Goal: Contribute content: Add original content to the website for others to see

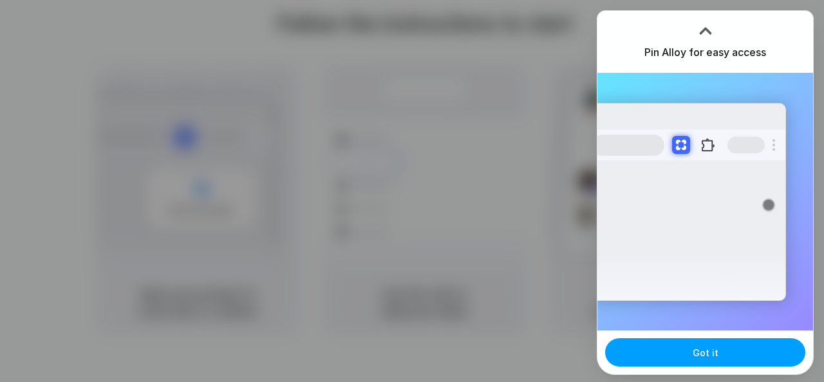
click at [689, 349] on button "Got it" at bounding box center [705, 352] width 200 height 28
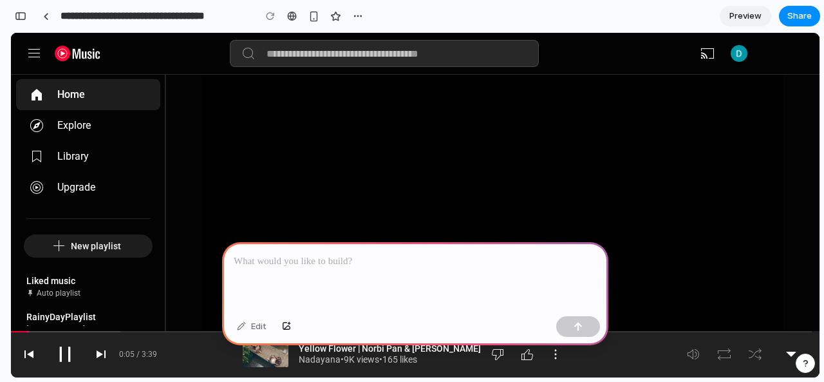
click at [262, 266] on div at bounding box center [415, 276] width 386 height 69
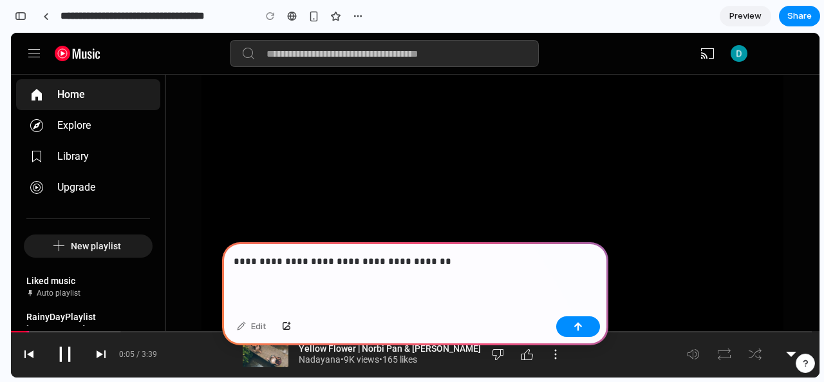
click at [449, 257] on p "**********" at bounding box center [413, 261] width 358 height 15
click at [589, 335] on button "button" at bounding box center [578, 326] width 44 height 21
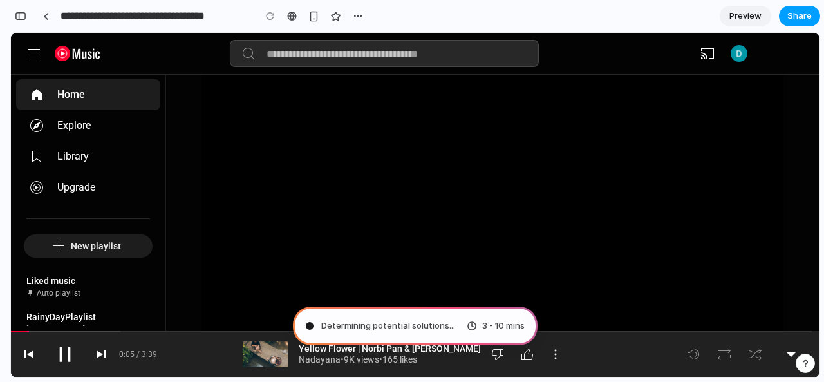
click at [801, 16] on span "Share" at bounding box center [799, 16] width 24 height 13
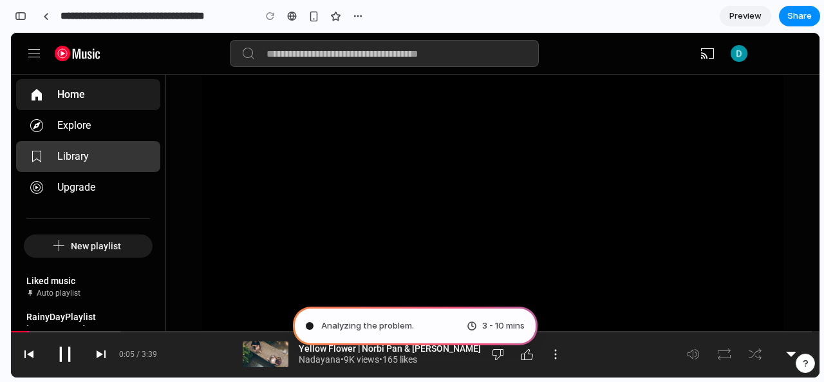
click at [73, 154] on yt-formatted-string "Library" at bounding box center [73, 156] width 32 height 15
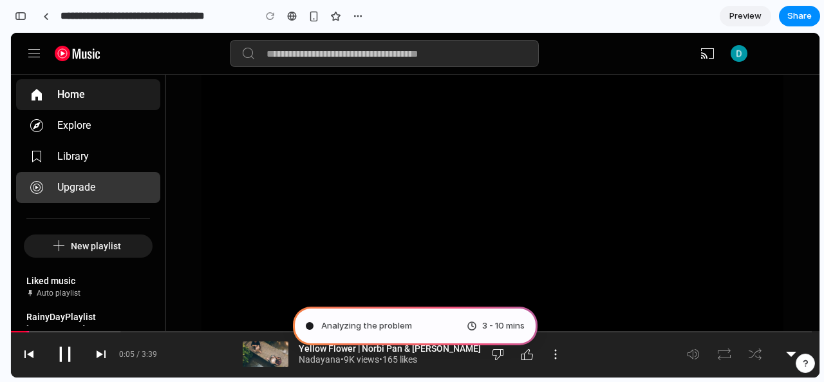
click at [68, 192] on yt-formatted-string "Upgrade" at bounding box center [76, 187] width 38 height 15
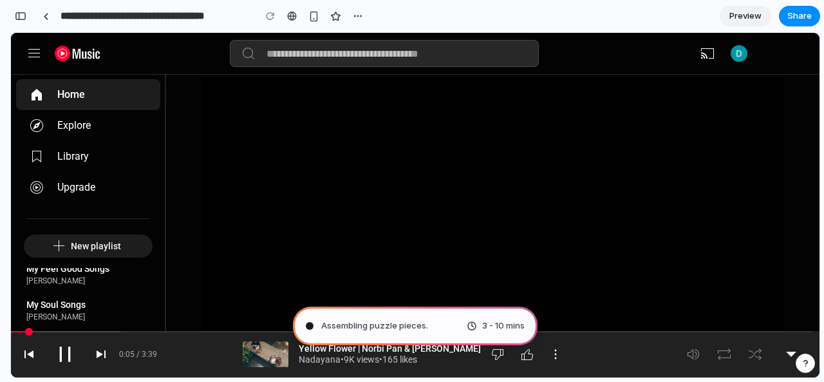
scroll to position [157, 0]
click at [66, 350] on div "Pause" at bounding box center [65, 354] width 26 height 26
click at [98, 349] on div "Next" at bounding box center [100, 353] width 15 height 15
click at [786, 351] on div "Close player page" at bounding box center [791, 354] width 21 height 21
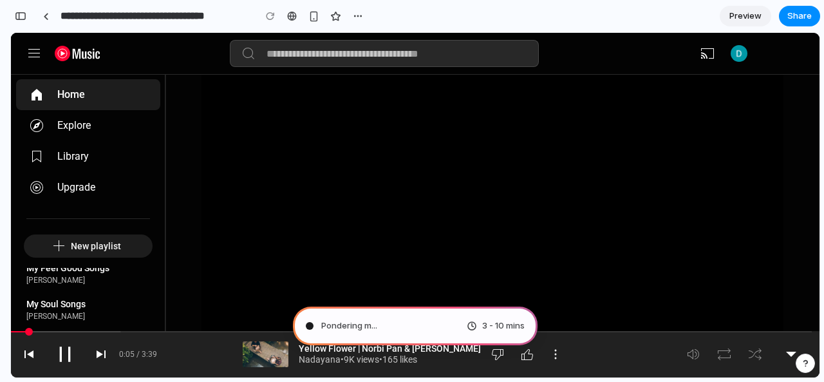
type input "**********"
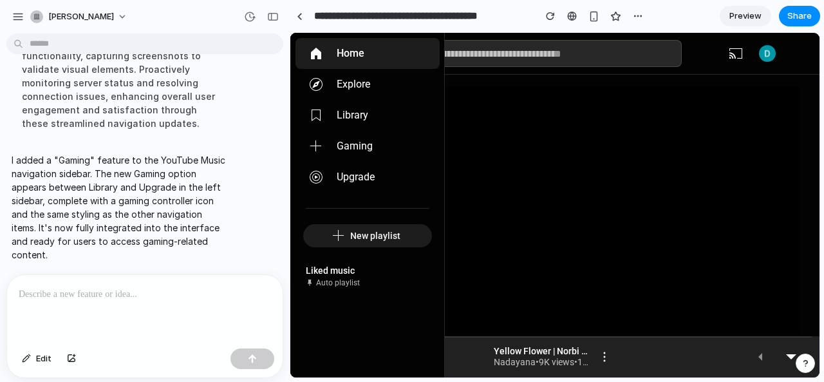
scroll to position [252, 0]
